Goal: Information Seeking & Learning: Learn about a topic

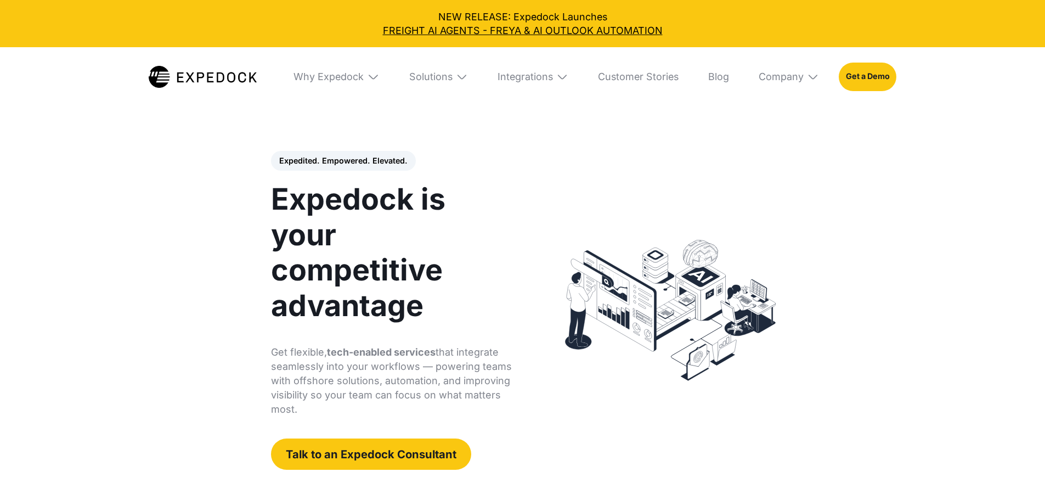
select select
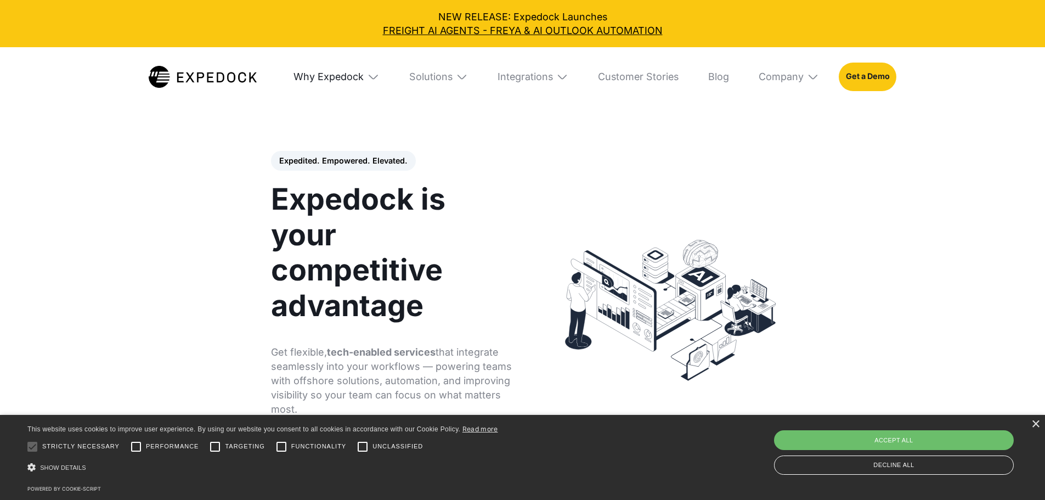
click at [355, 78] on div "Why Expedock" at bounding box center [328, 77] width 70 height 12
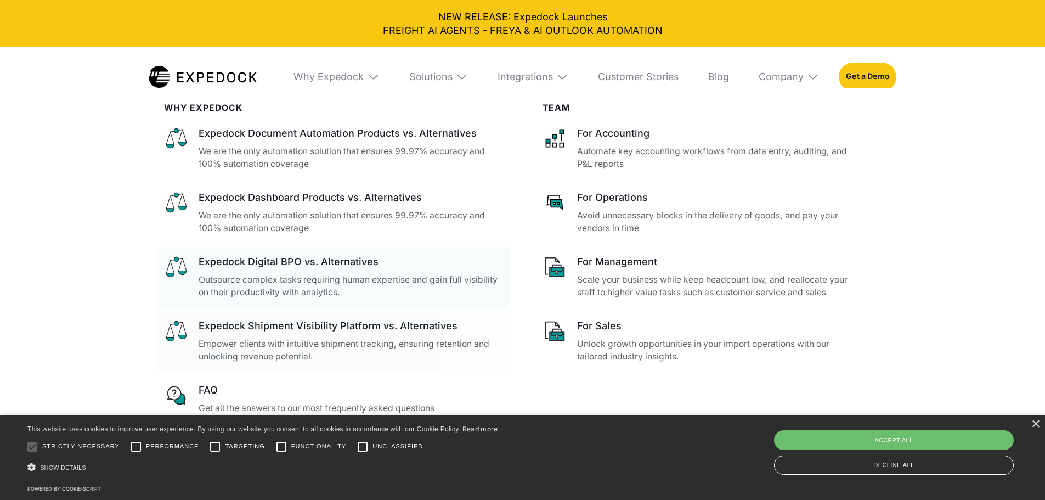
scroll to position [658, 0]
click at [446, 73] on div "Solutions" at bounding box center [430, 77] width 43 height 12
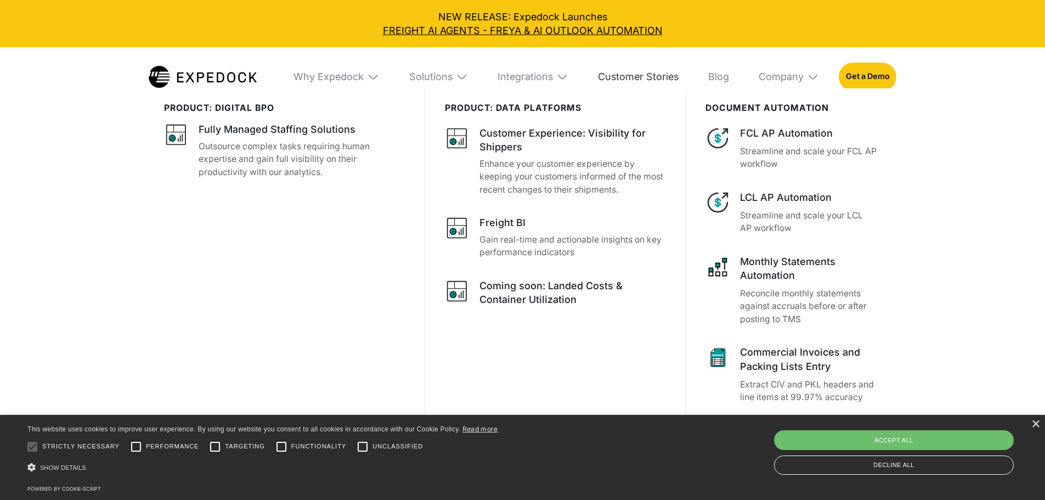
click at [675, 72] on link "Customer Stories" at bounding box center [638, 76] width 100 height 59
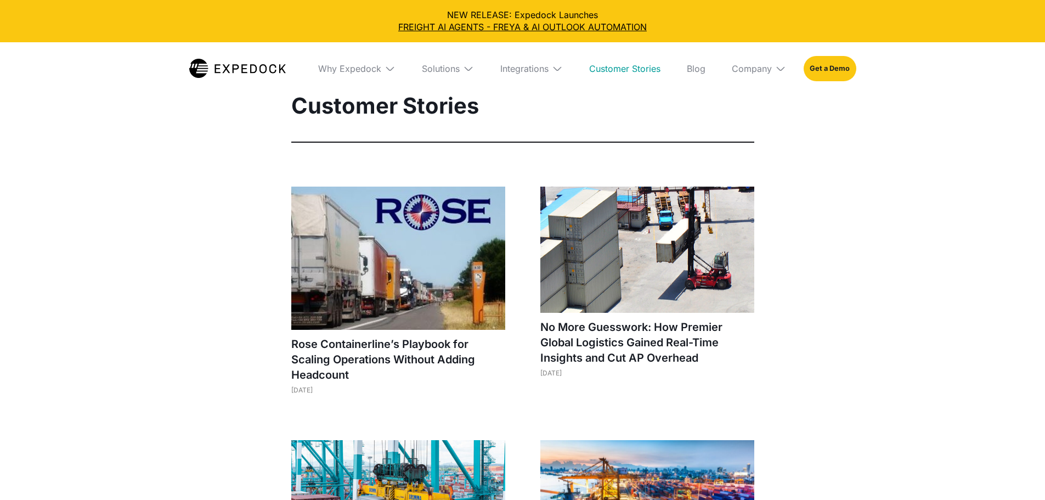
select select
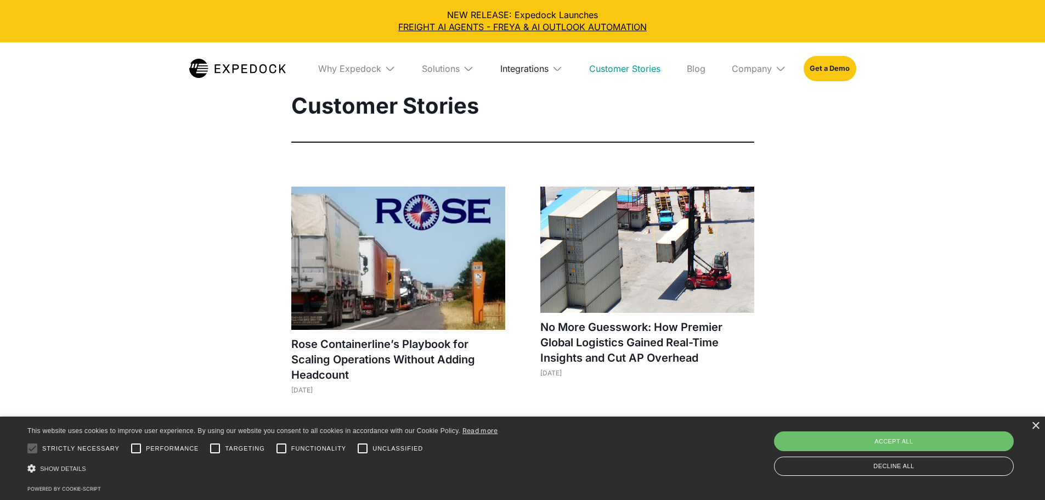
click at [543, 63] on div "Integrations" at bounding box center [524, 68] width 48 height 11
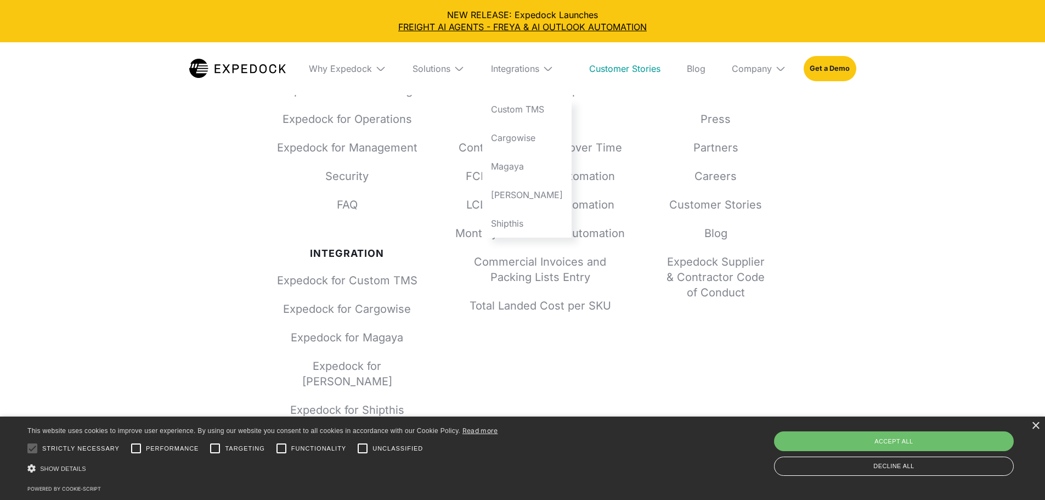
scroll to position [2124, 0]
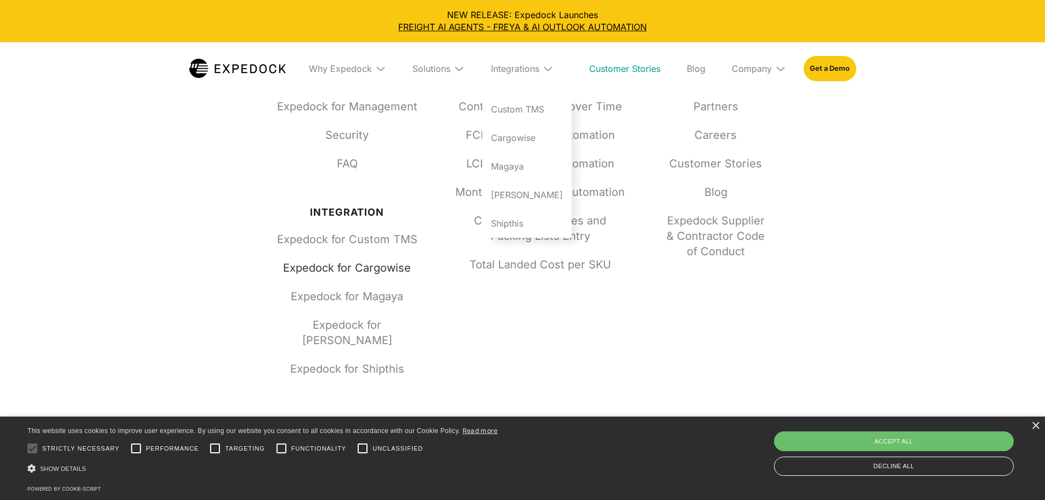
click at [345, 260] on link "Expedock for Cargowise" at bounding box center [347, 267] width 140 height 15
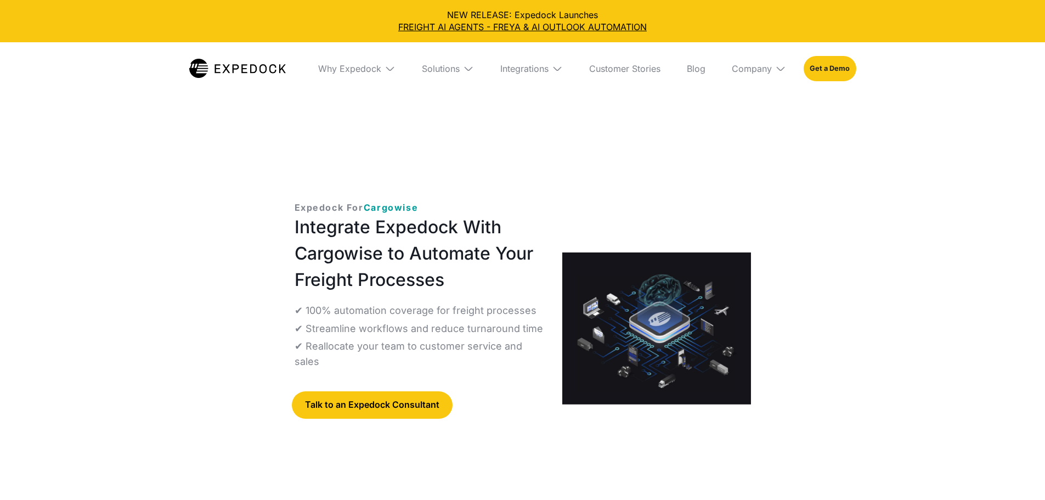
select select
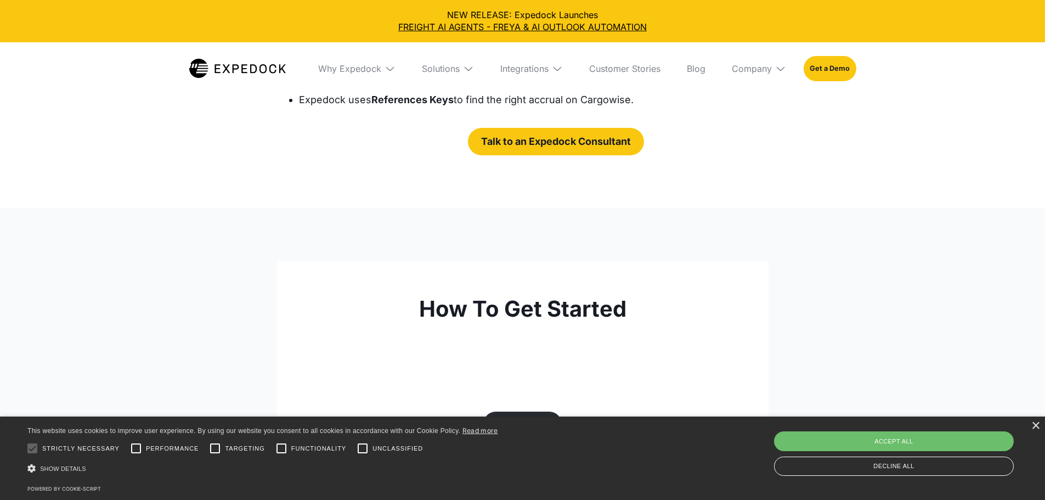
scroll to position [2797, 0]
